Goal: Obtain resource: Download file/media

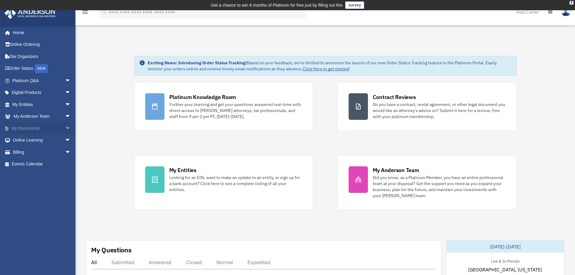
click at [65, 126] on span "arrow_drop_down" at bounding box center [71, 128] width 12 height 12
click at [23, 139] on link "Box" at bounding box center [43, 140] width 71 height 12
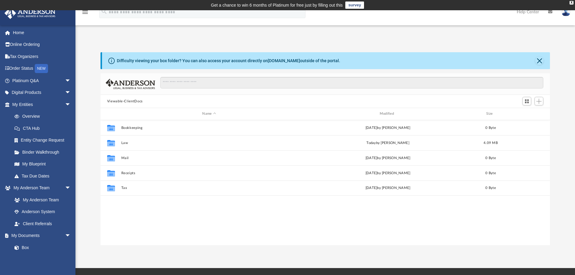
scroll to position [133, 445]
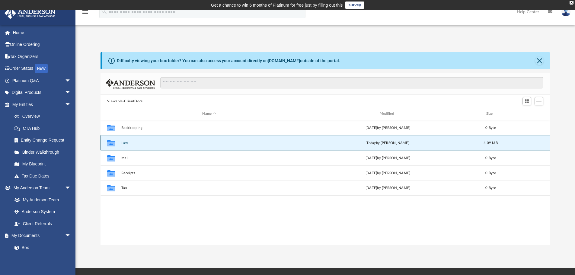
click at [123, 142] on button "Law" at bounding box center [209, 143] width 176 height 4
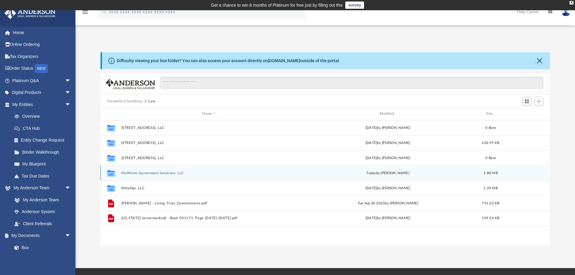
click at [150, 173] on button "MaiMemi Government Solutions, LLC" at bounding box center [209, 173] width 176 height 4
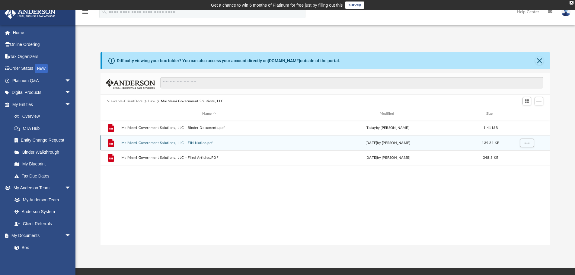
click at [168, 141] on button "MaiMemi Government Solutions, LLC - EIN Notice.pdf" at bounding box center [209, 143] width 176 height 4
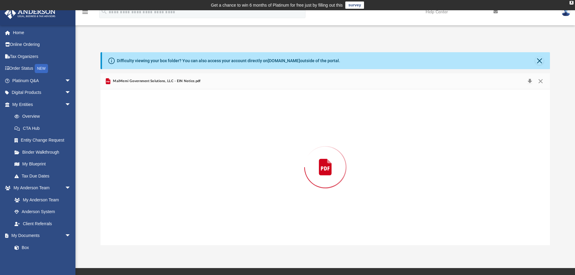
click at [168, 141] on div "Preview" at bounding box center [324, 167] width 449 height 156
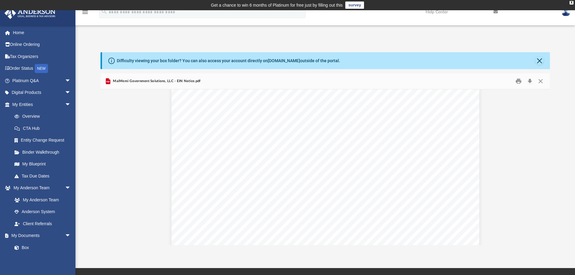
scroll to position [151, 0]
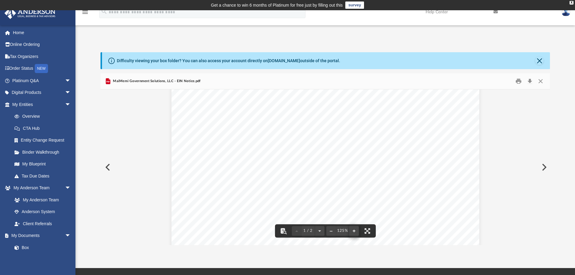
click at [355, 230] on button "File preview" at bounding box center [354, 230] width 10 height 13
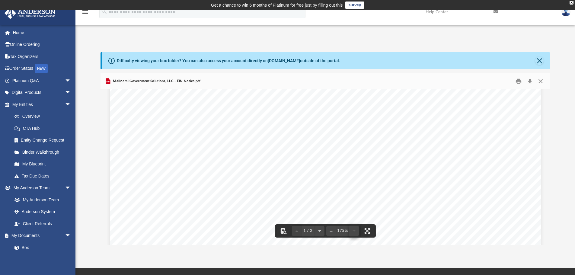
click at [355, 230] on button "File preview" at bounding box center [354, 230] width 10 height 13
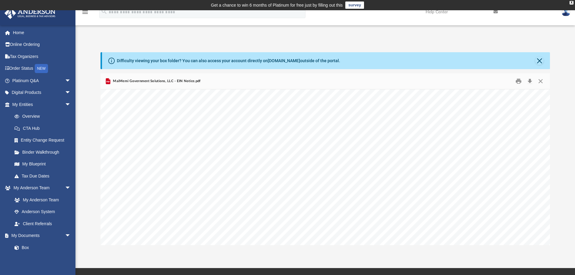
scroll to position [238, 30]
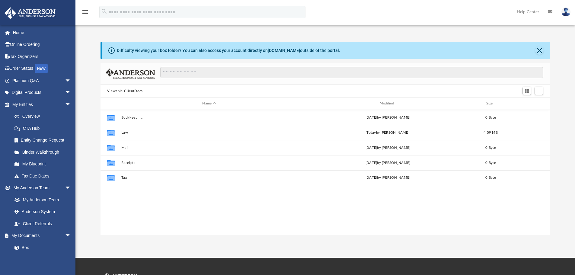
scroll to position [133, 445]
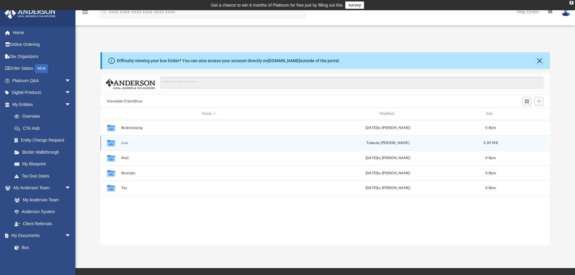
click at [124, 145] on div "Collaborated Folder Law [DATE] by [PERSON_NAME] 4.09 MB" at bounding box center [324, 142] width 449 height 15
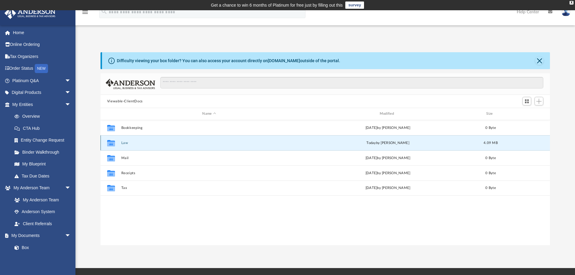
click at [124, 144] on button "Law" at bounding box center [209, 143] width 176 height 4
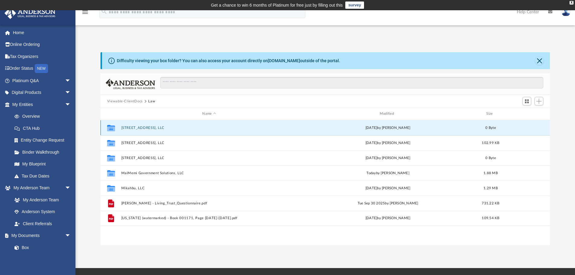
click at [149, 129] on button "[STREET_ADDRESS], LLC" at bounding box center [209, 128] width 176 height 4
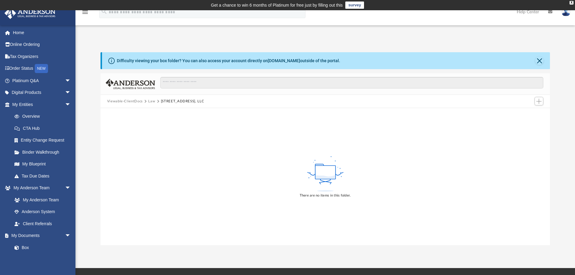
click at [151, 100] on button "Law" at bounding box center [151, 101] width 7 height 5
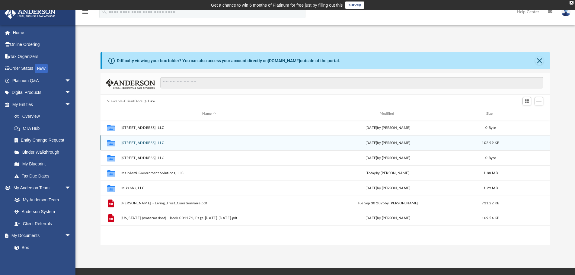
click at [135, 141] on button "[STREET_ADDRESS], LLC" at bounding box center [209, 143] width 176 height 4
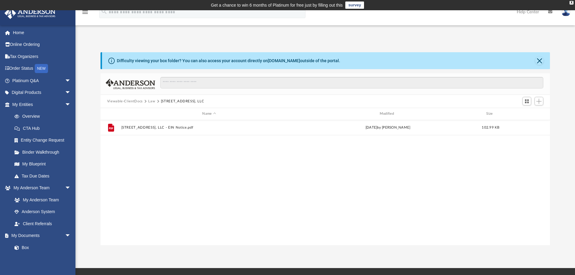
click at [151, 100] on button "Law" at bounding box center [151, 101] width 7 height 5
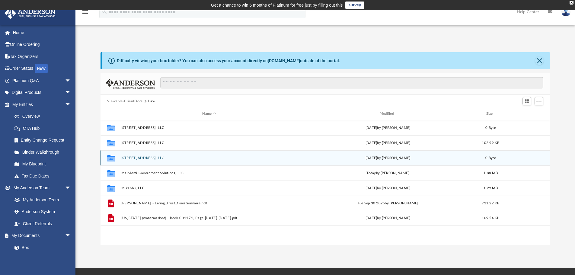
click at [132, 157] on button "[STREET_ADDRESS], LLC" at bounding box center [209, 158] width 176 height 4
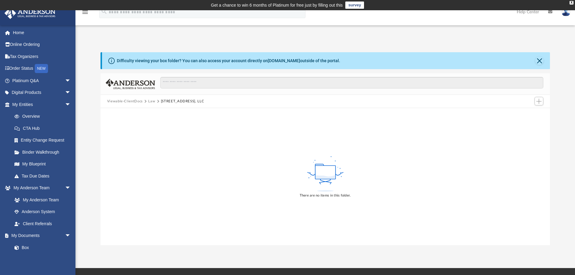
click at [151, 101] on button "Law" at bounding box center [151, 101] width 7 height 5
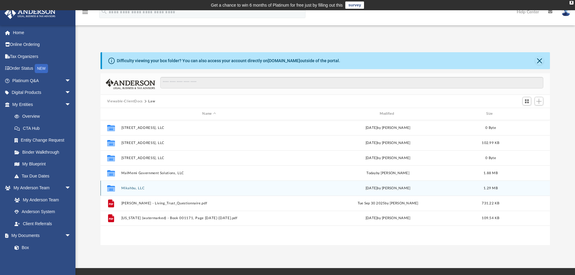
click at [131, 187] on button "Mikahbu, LLC" at bounding box center [209, 188] width 176 height 4
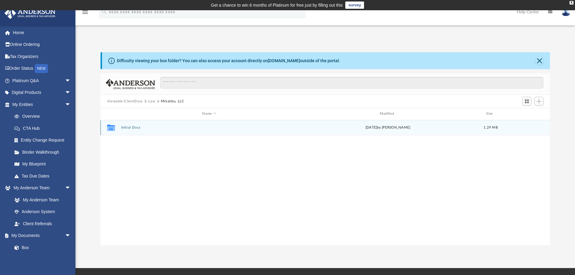
click at [126, 127] on button "Initial Docs" at bounding box center [209, 127] width 176 height 4
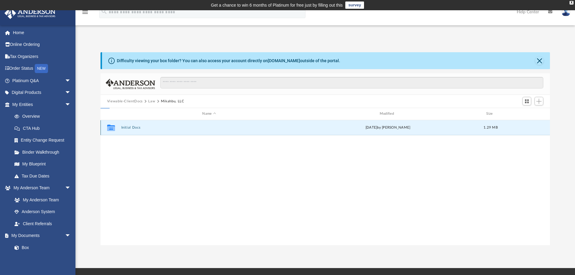
click at [126, 127] on button "Initial Docs" at bounding box center [209, 127] width 176 height 4
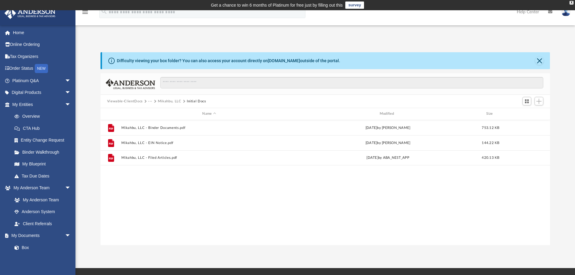
click at [159, 101] on button "Mikahbu, LLC" at bounding box center [170, 101] width 24 height 5
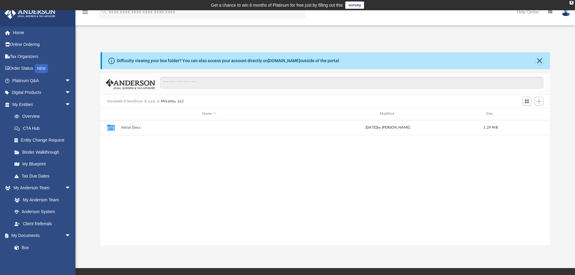
click at [151, 100] on button "Law" at bounding box center [151, 101] width 7 height 5
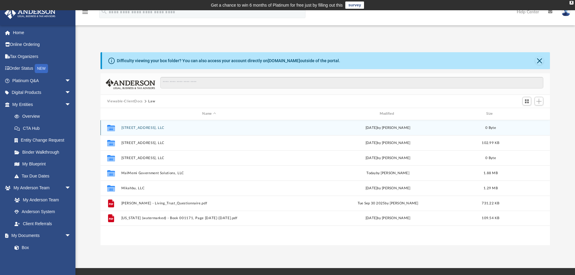
click at [142, 128] on button "[STREET_ADDRESS], LLC" at bounding box center [209, 128] width 176 height 4
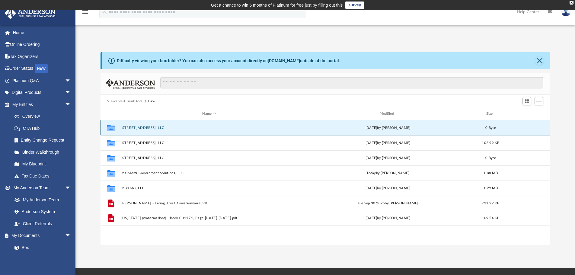
click at [142, 128] on button "[STREET_ADDRESS], LLC" at bounding box center [209, 128] width 176 height 4
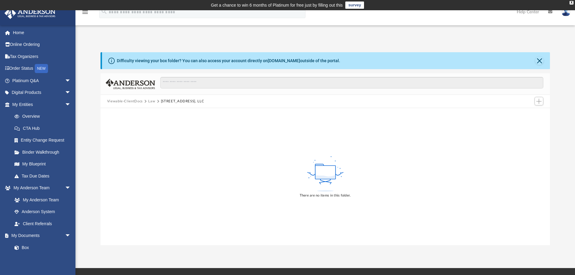
click at [149, 101] on button "Law" at bounding box center [151, 101] width 7 height 5
